Goal: Find specific page/section: Find specific page/section

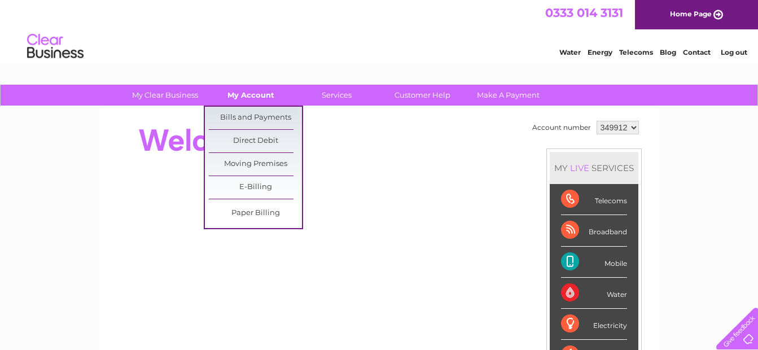
click at [271, 95] on link "My Account" at bounding box center [250, 95] width 93 height 21
click at [258, 116] on link "Bills and Payments" at bounding box center [255, 118] width 93 height 23
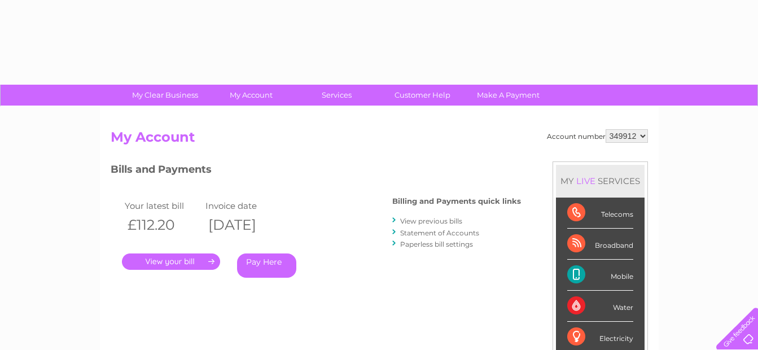
click at [182, 266] on link "." at bounding box center [171, 261] width 98 height 16
